Goal: Information Seeking & Learning: Learn about a topic

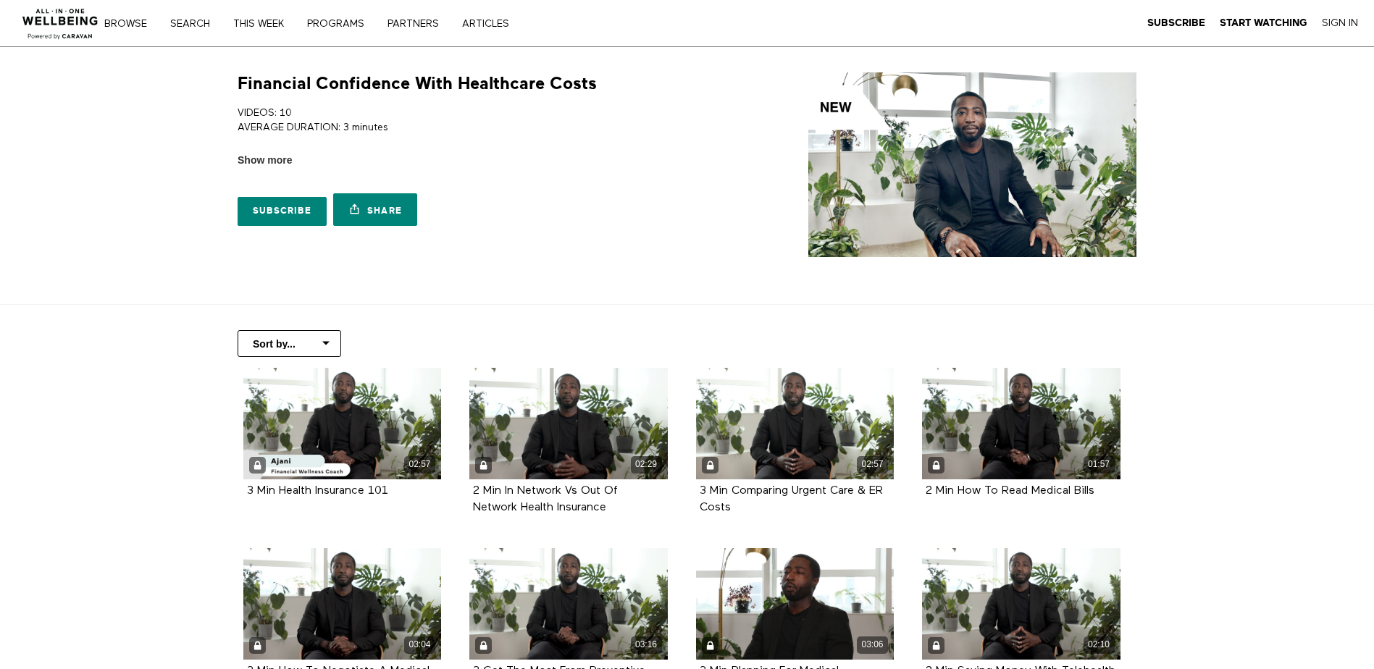
click at [952, 187] on img at bounding box center [972, 164] width 328 height 185
click at [829, 149] on img at bounding box center [972, 164] width 328 height 185
click at [1331, 19] on link "Sign In" at bounding box center [1340, 23] width 36 height 13
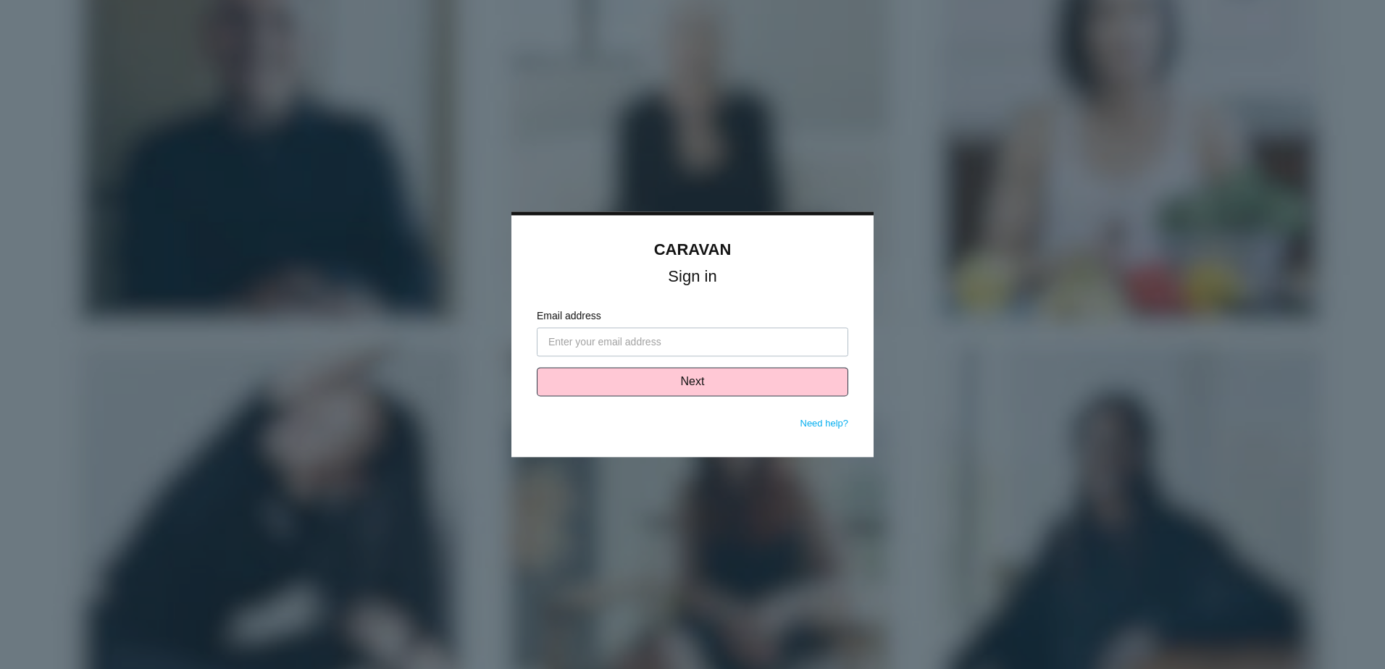
click at [600, 337] on input "Email address" at bounding box center [692, 342] width 311 height 29
type input "[PERSON_NAME][EMAIL_ADDRESS][PERSON_NAME][DOMAIN_NAME]"
click at [761, 381] on button "Next" at bounding box center [692, 382] width 311 height 29
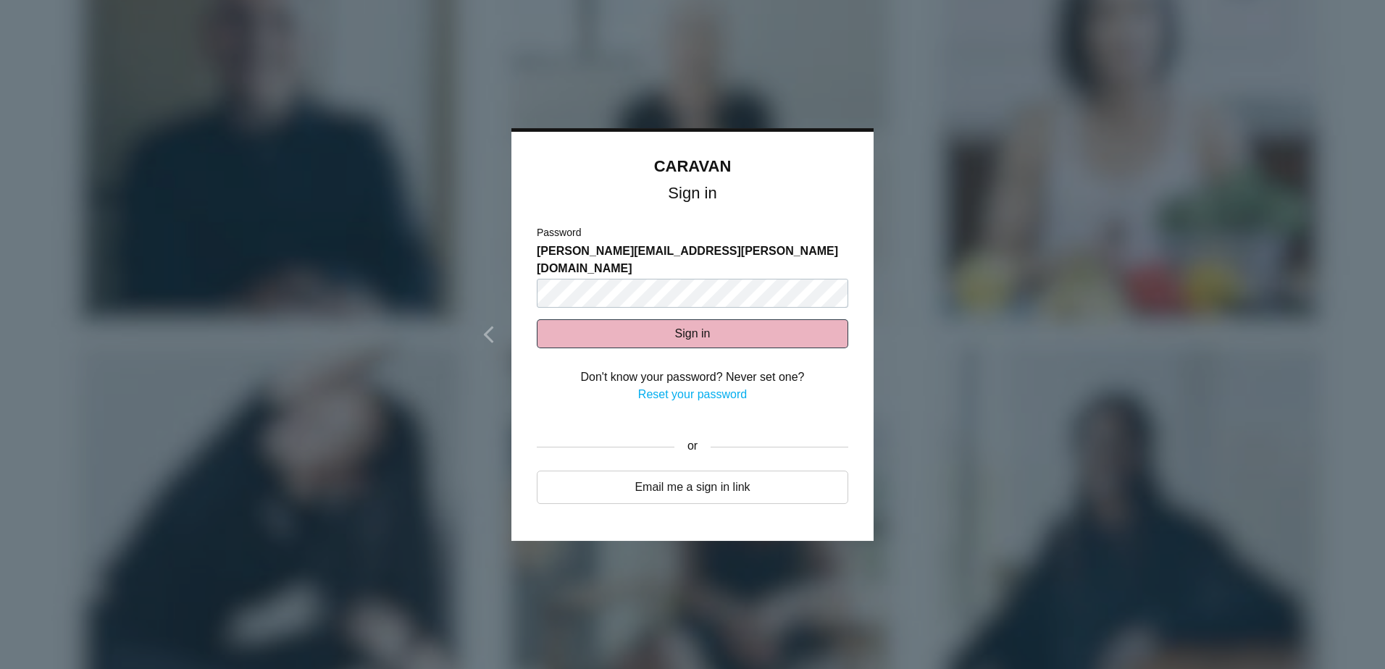
click at [716, 319] on button "Sign in" at bounding box center [692, 333] width 311 height 29
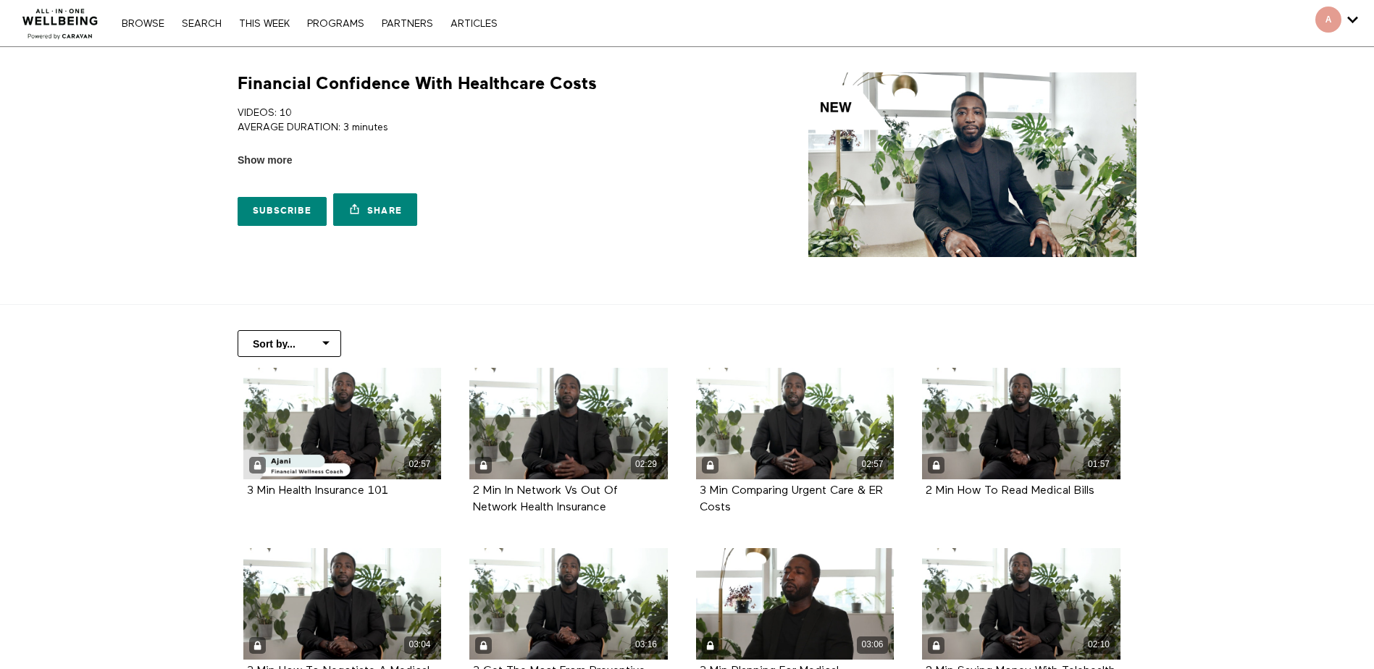
click at [1009, 157] on img at bounding box center [972, 164] width 328 height 185
click at [952, 162] on img at bounding box center [972, 164] width 328 height 185
click at [263, 161] on span "Show more" at bounding box center [265, 160] width 54 height 15
click at [0, 0] on input "Show more Show less" at bounding box center [0, 0] width 0 height 0
